Goal: Book appointment/travel/reservation

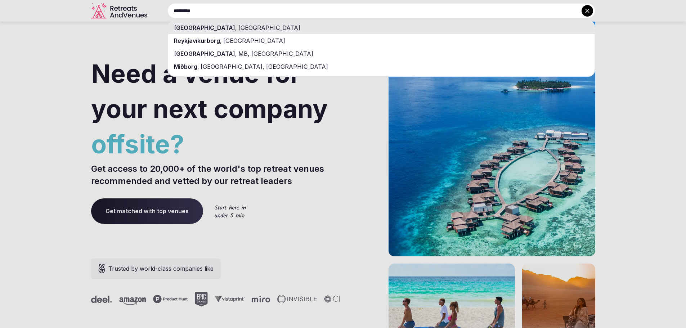
type input "*********"
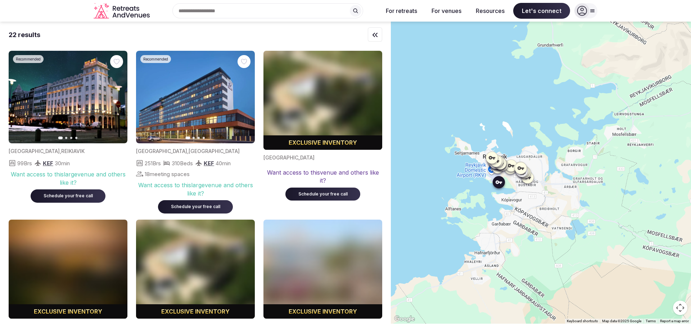
click at [315, 118] on img at bounding box center [323, 100] width 119 height 99
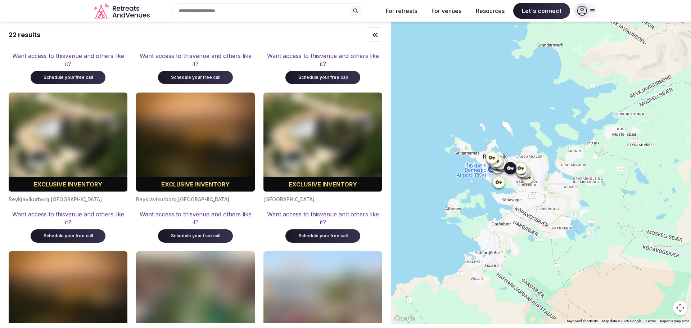
scroll to position [396, 0]
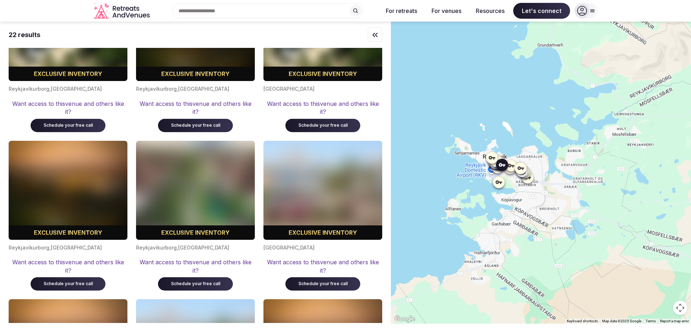
click at [329, 282] on div "Schedule your free call" at bounding box center [323, 284] width 58 height 6
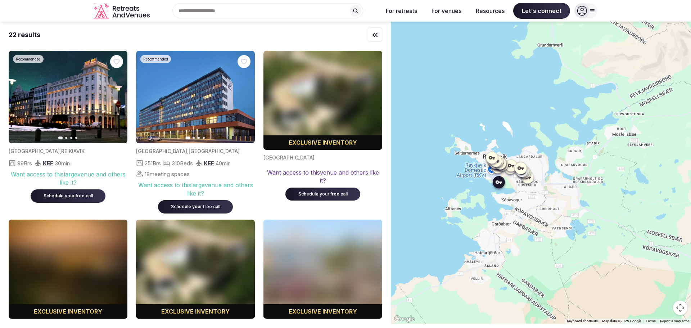
click at [339, 194] on div "Schedule your free call" at bounding box center [323, 194] width 58 height 6
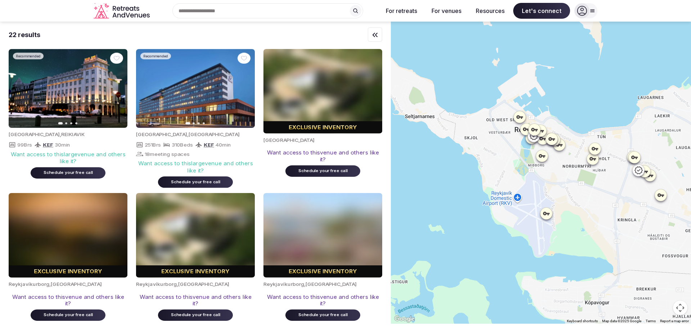
drag, startPoint x: 488, startPoint y: 136, endPoint x: 561, endPoint y: 197, distance: 95.1
click at [562, 197] on div at bounding box center [541, 173] width 300 height 302
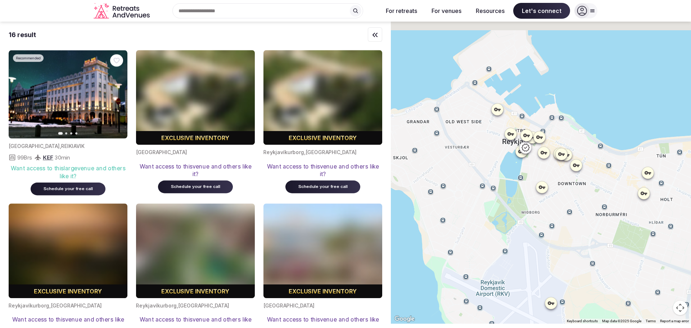
drag, startPoint x: 539, startPoint y: 134, endPoint x: 548, endPoint y: 204, distance: 70.8
click at [548, 204] on div at bounding box center [541, 173] width 300 height 302
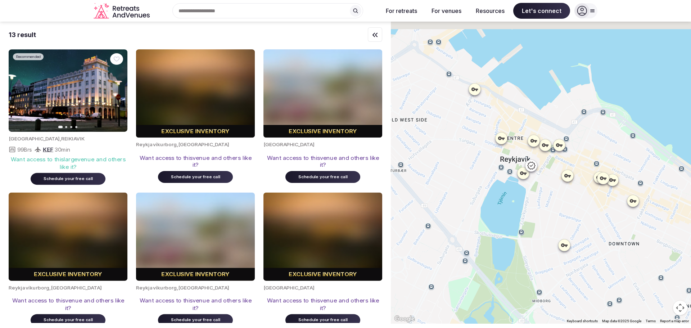
drag, startPoint x: 486, startPoint y: 128, endPoint x: 487, endPoint y: 152, distance: 23.8
click at [499, 187] on div at bounding box center [541, 173] width 300 height 302
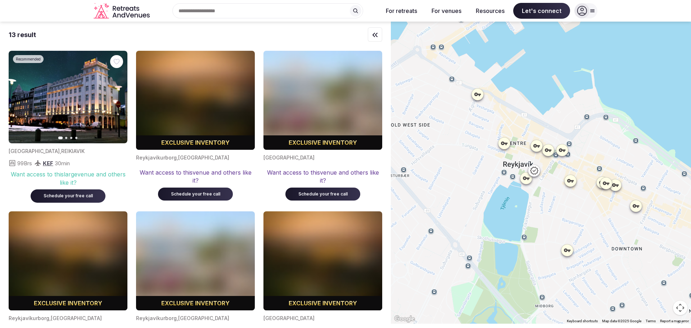
click at [481, 93] on icon at bounding box center [477, 94] width 7 height 7
